Goal: Check status: Check status

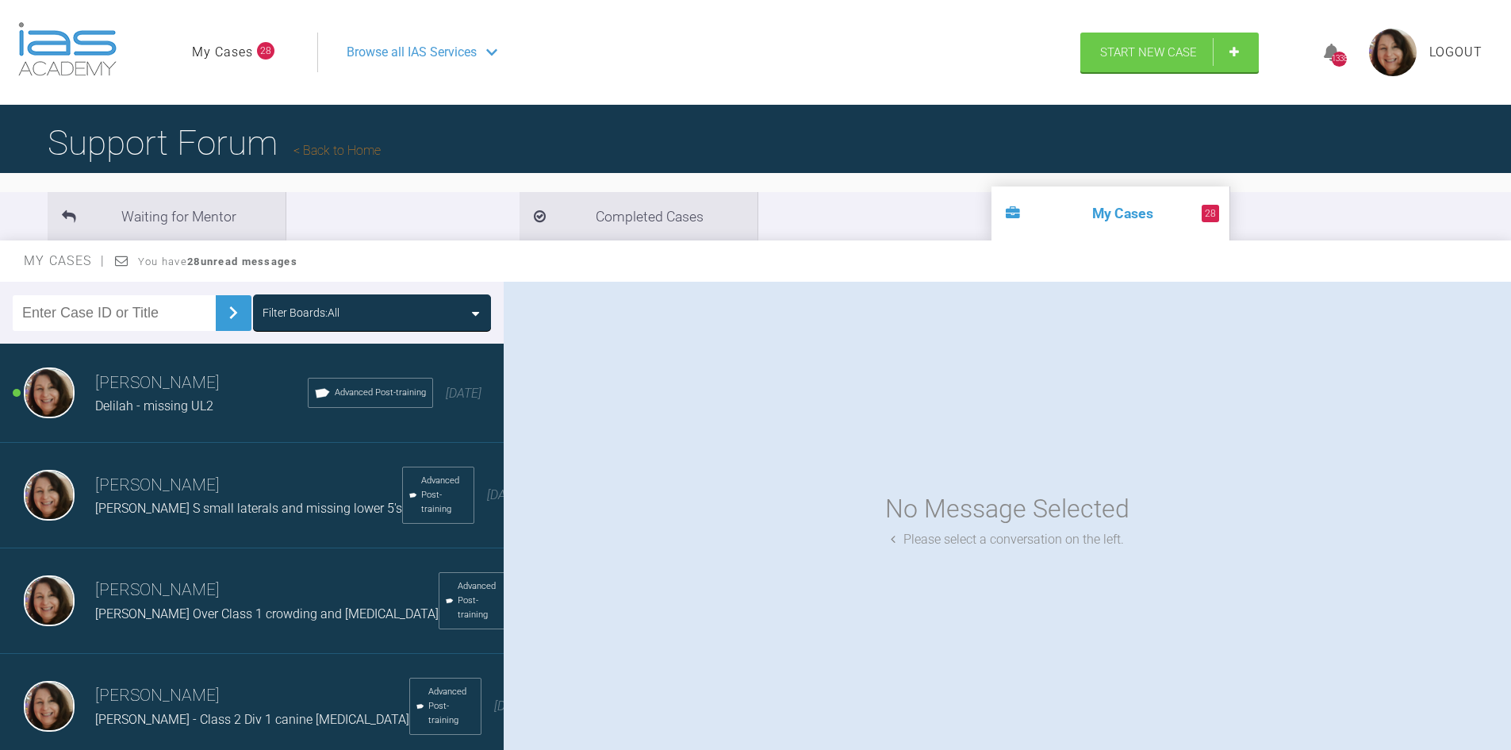
click at [90, 314] on input "text" at bounding box center [114, 313] width 203 height 36
type input "ariana"
click at [226, 313] on img at bounding box center [233, 312] width 25 height 25
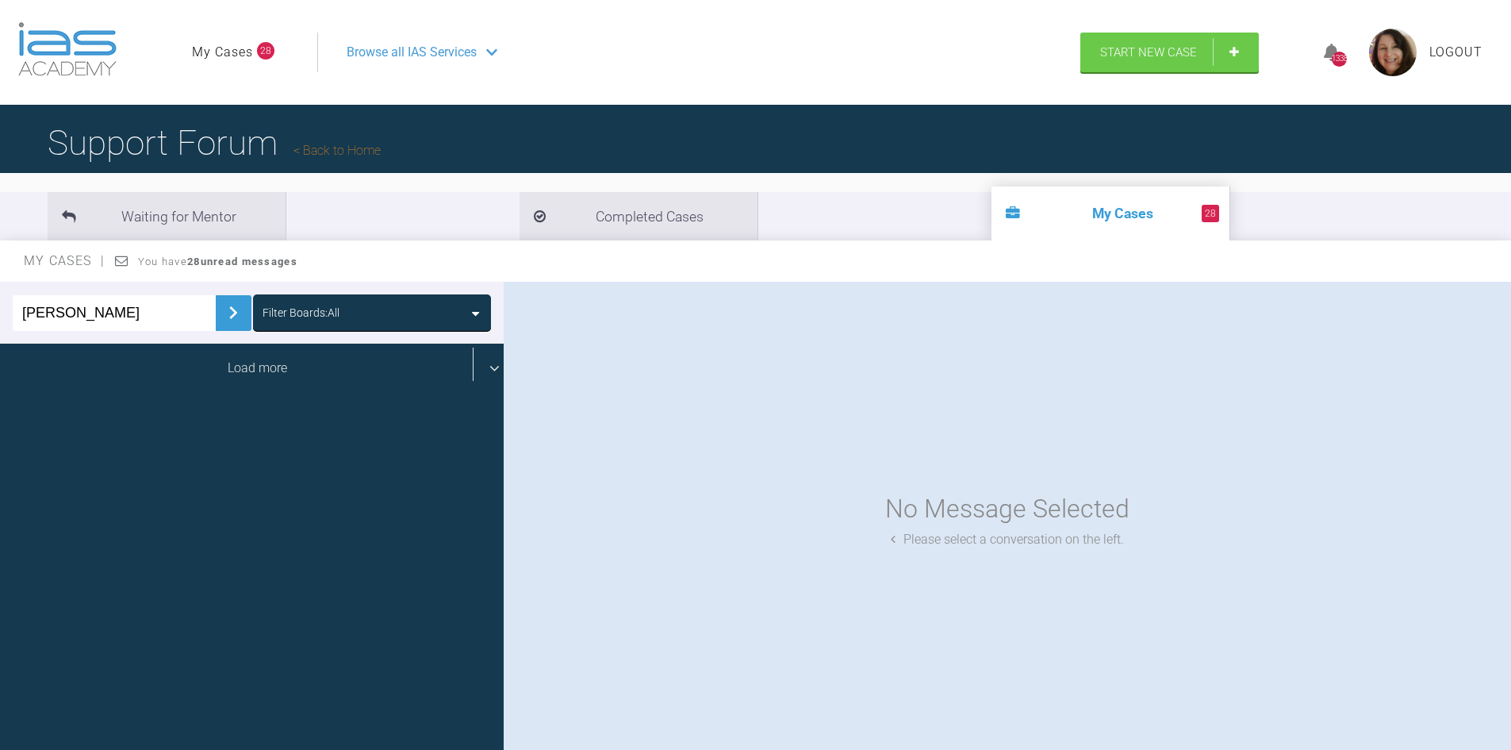
click at [285, 367] on div "Load more" at bounding box center [258, 368] width 516 height 49
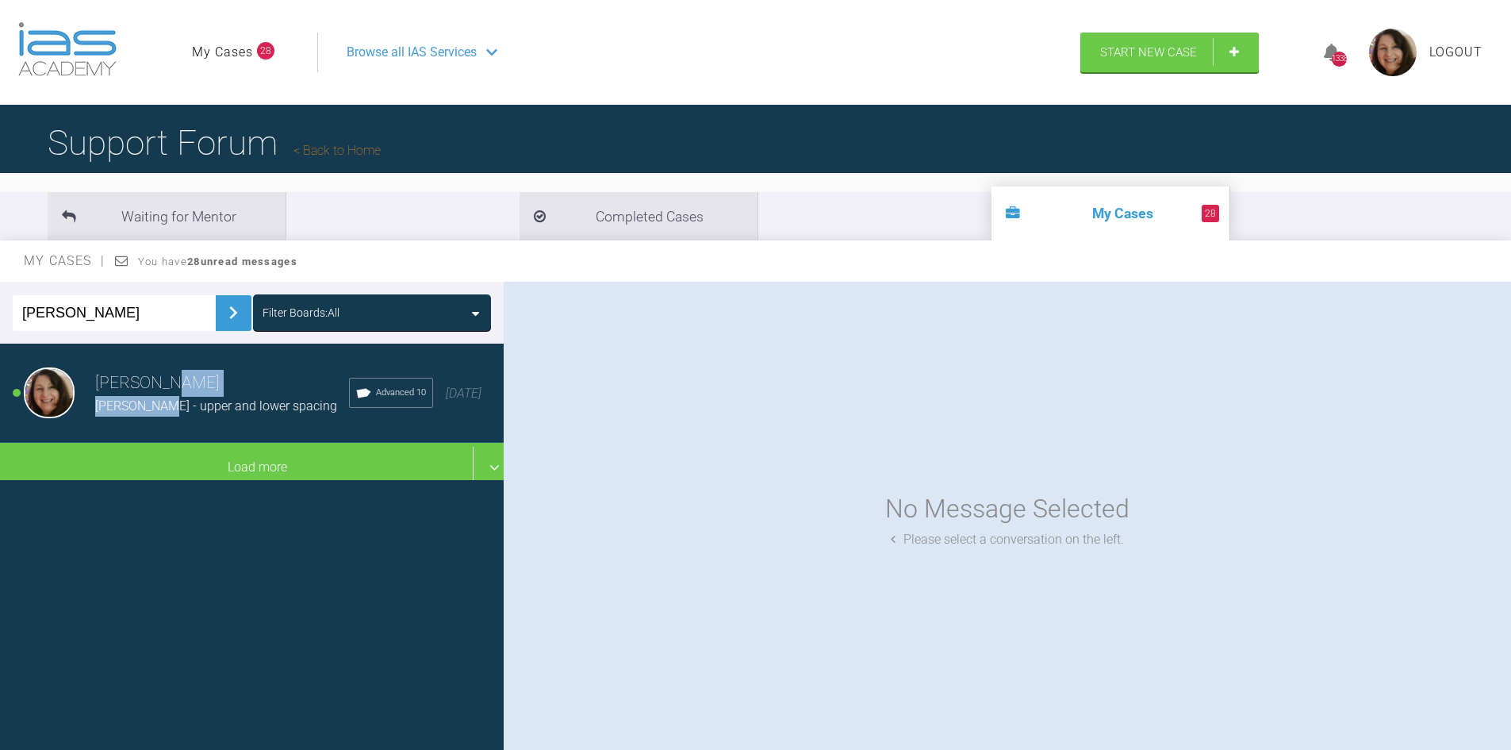
click at [162, 395] on div "Lana Gilchrist ARIANA G - upper and lower spacing" at bounding box center [222, 393] width 254 height 47
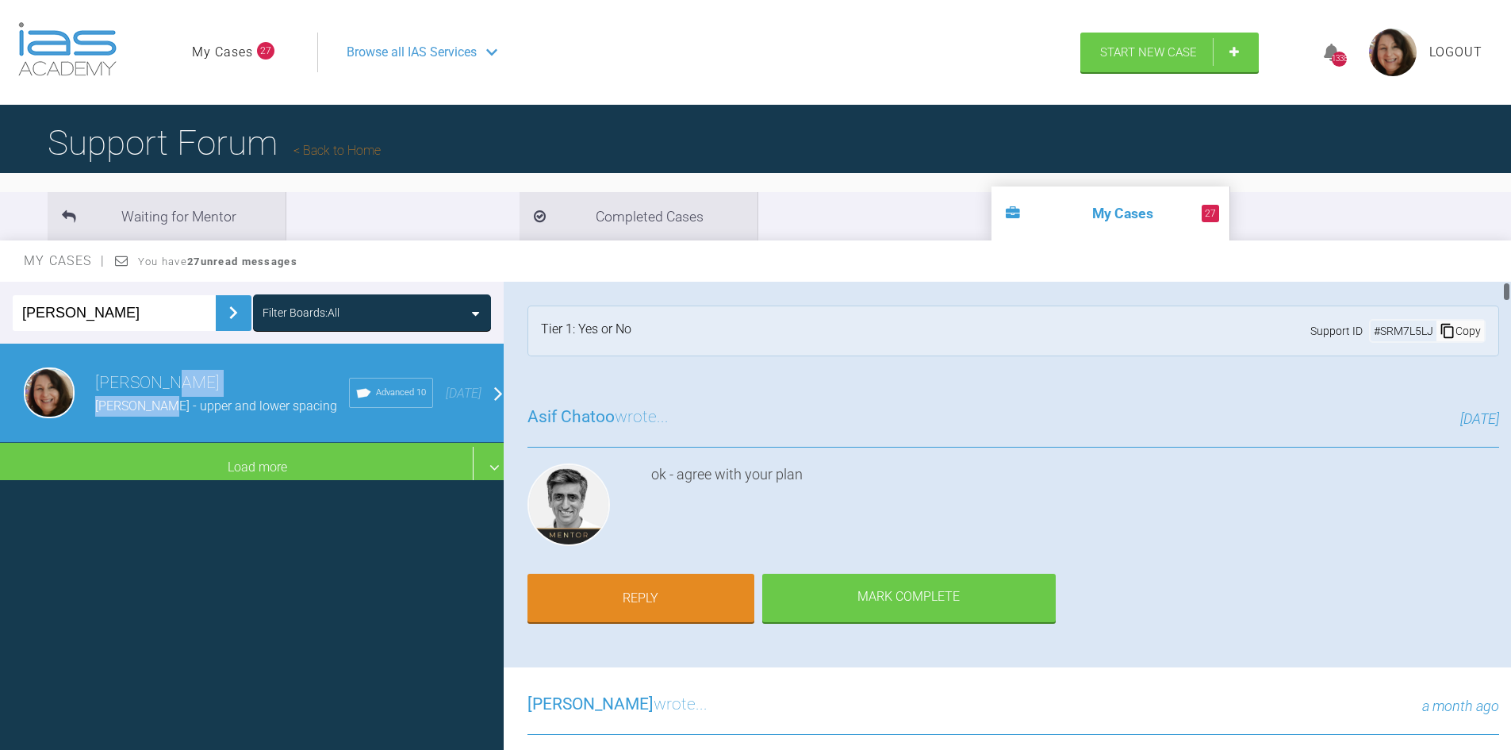
scroll to position [435, 0]
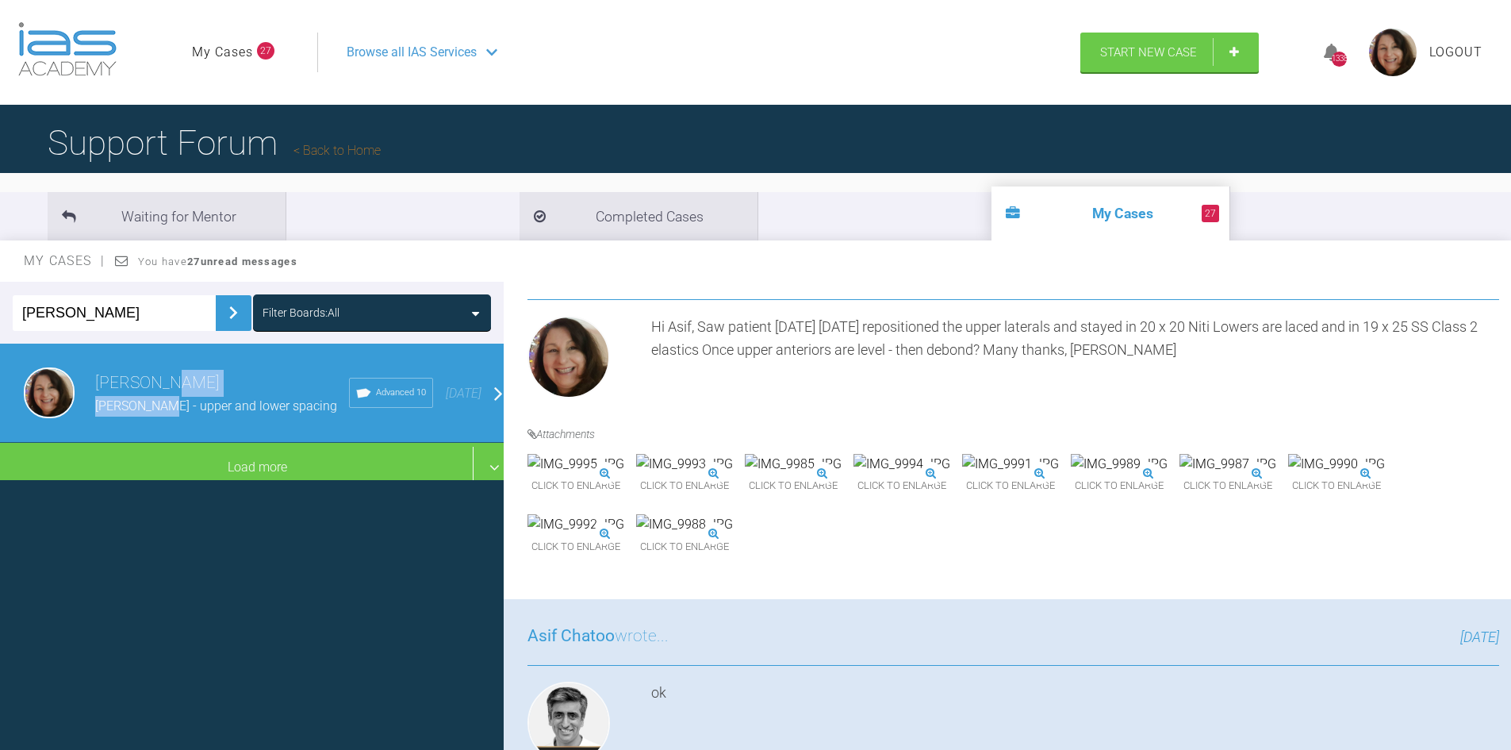
drag, startPoint x: 1505, startPoint y: 294, endPoint x: 1516, endPoint y: 306, distance: 16.3
click at [1511, 306] on html "My Cases 27 Logout Browse all IAS Services Start New Case 1338 Logout Support F…" at bounding box center [755, 457] width 1511 height 915
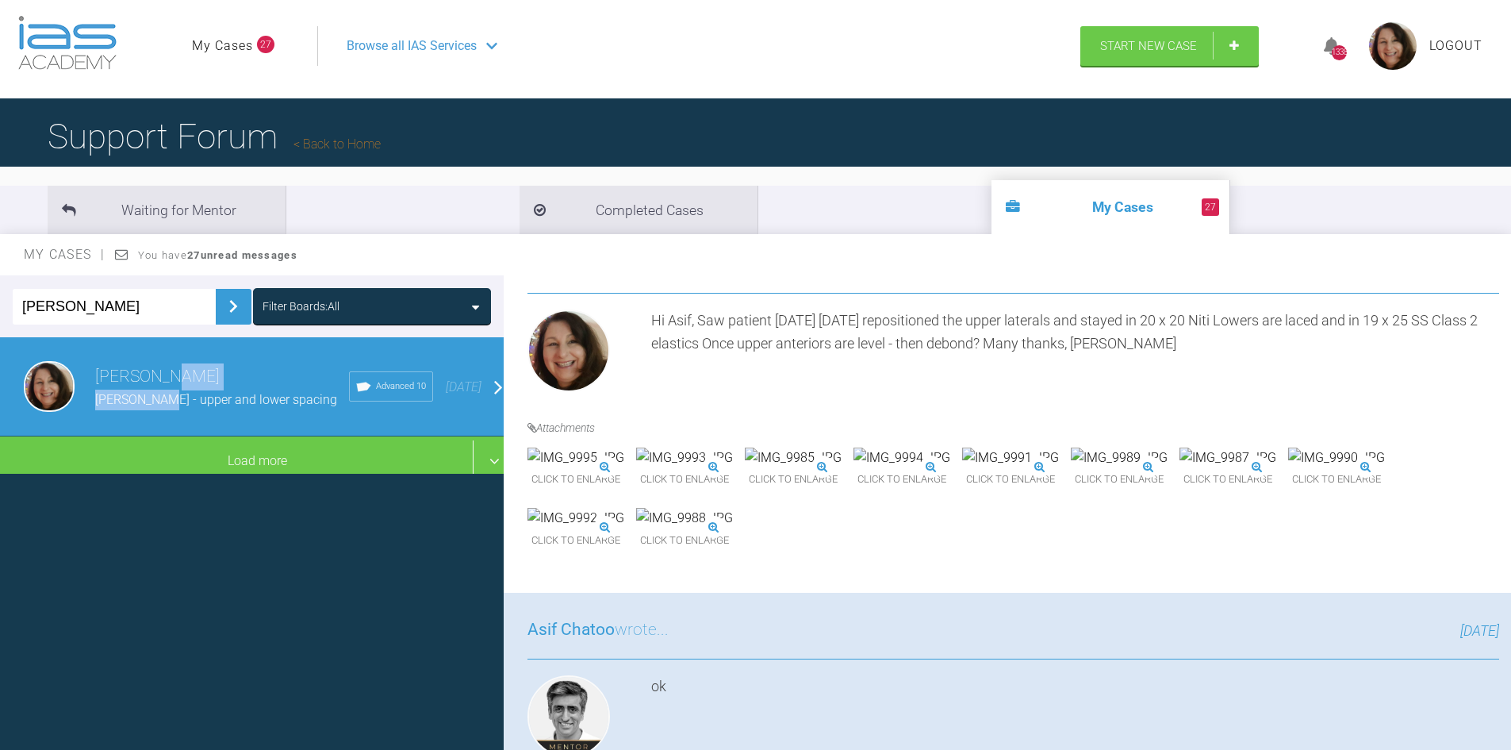
scroll to position [0, 0]
